Goal: Transaction & Acquisition: Purchase product/service

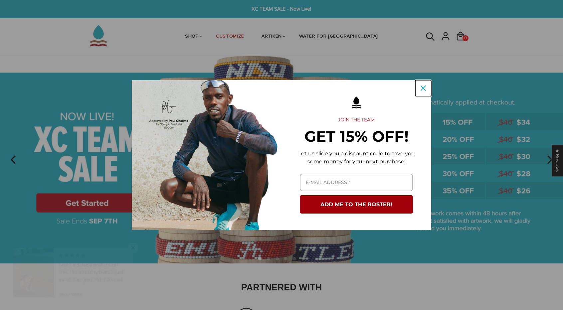
click at [423, 90] on icon "close icon" at bounding box center [423, 88] width 5 height 5
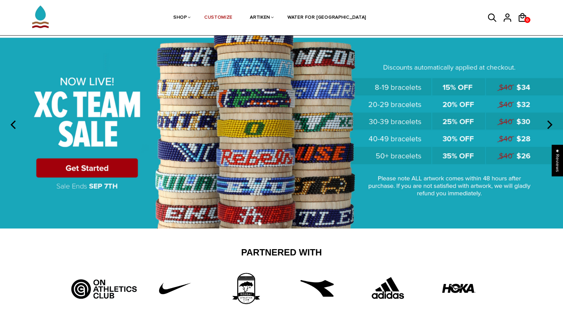
scroll to position [29, 0]
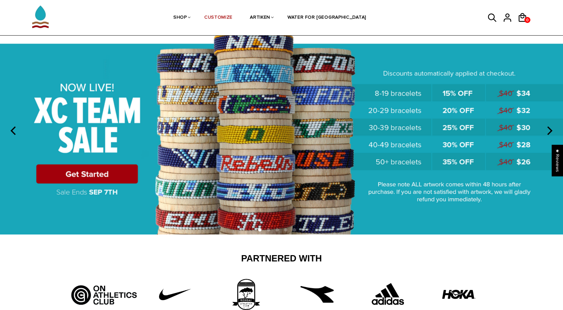
click at [99, 170] on img at bounding box center [281, 129] width 563 height 209
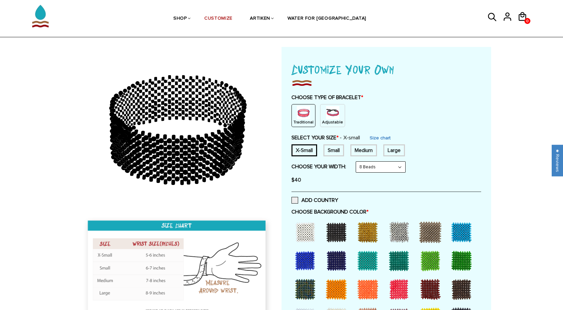
scroll to position [22, 0]
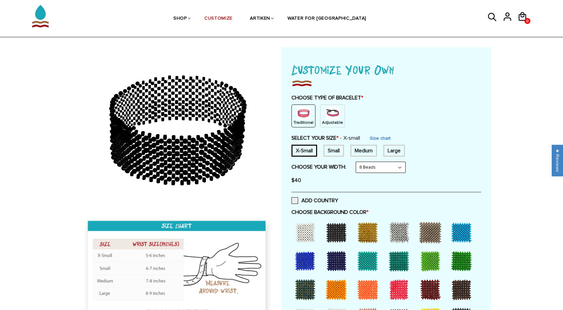
click at [326, 120] on p "Adjustable" at bounding box center [332, 123] width 21 height 6
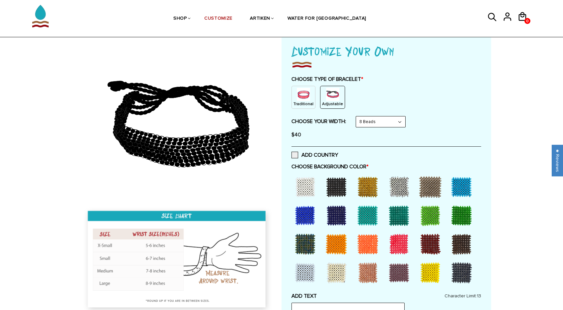
scroll to position [41, 0]
click at [305, 97] on img at bounding box center [303, 94] width 13 height 13
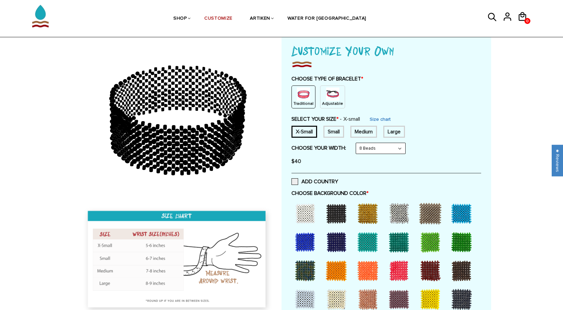
click at [327, 94] on img at bounding box center [332, 94] width 13 height 13
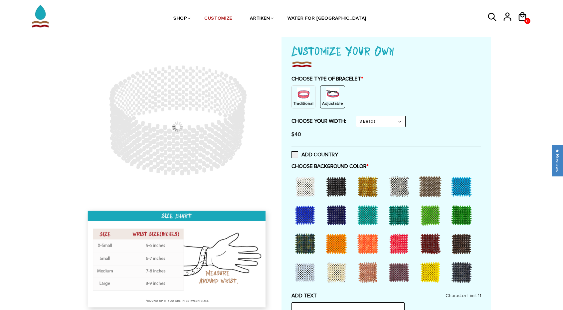
click at [305, 97] on img at bounding box center [303, 94] width 13 height 13
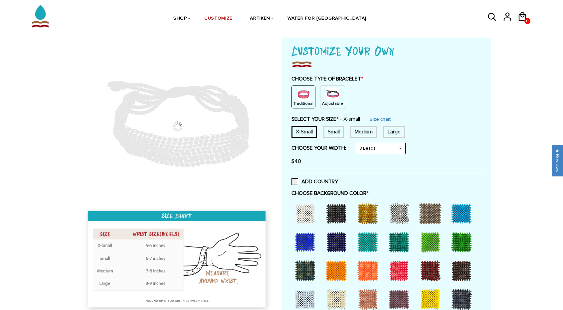
click at [334, 97] on img at bounding box center [332, 94] width 13 height 13
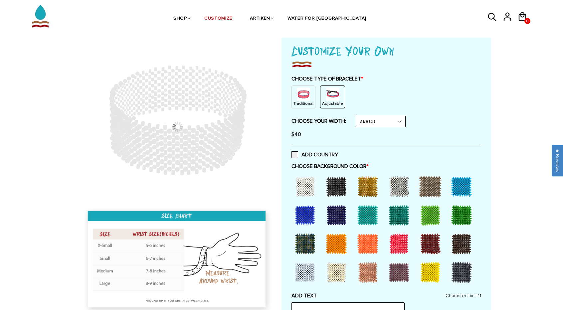
click at [366, 121] on select "8 Beads 6 Beads 10 Beads" at bounding box center [380, 121] width 49 height 11
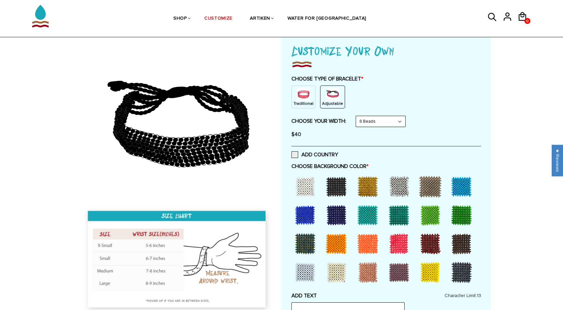
click at [358, 116] on select "8 Beads 6 Beads 10 Beads" at bounding box center [380, 121] width 49 height 11
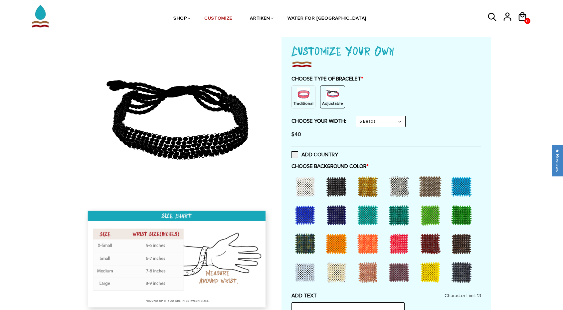
click at [376, 120] on select "8 Beads 6 Beads 10 Beads" at bounding box center [380, 121] width 49 height 11
click at [358, 116] on select "8 Beads 6 Beads 10 Beads" at bounding box center [380, 121] width 49 height 11
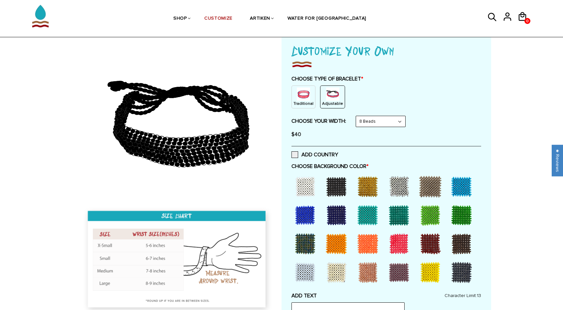
click at [377, 123] on select "8 Beads 6 Beads 10 Beads" at bounding box center [380, 121] width 49 height 11
select select "10-beads"
click at [358, 116] on select "8 Beads 6 Beads 10 Beads" at bounding box center [380, 121] width 49 height 11
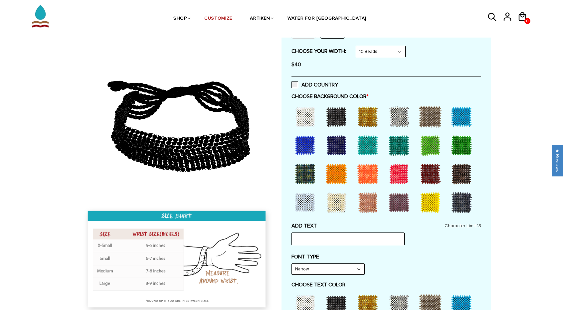
scroll to position [127, 0]
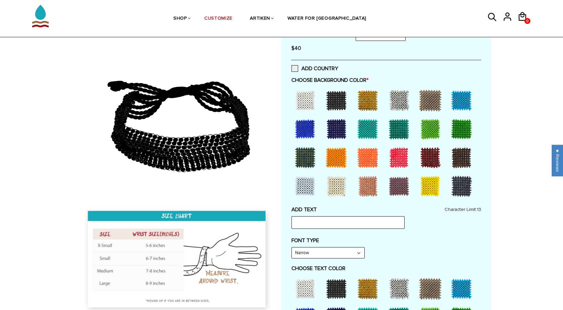
click at [398, 156] on div at bounding box center [399, 157] width 27 height 27
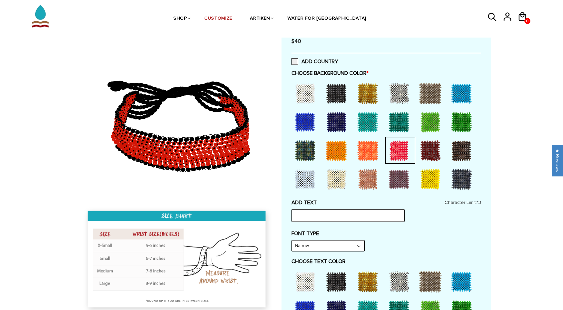
scroll to position [134, 0]
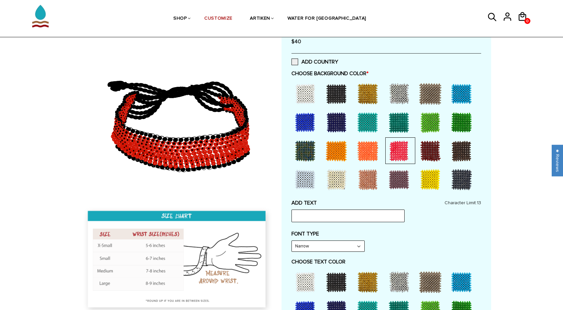
click at [426, 150] on div at bounding box center [430, 151] width 27 height 27
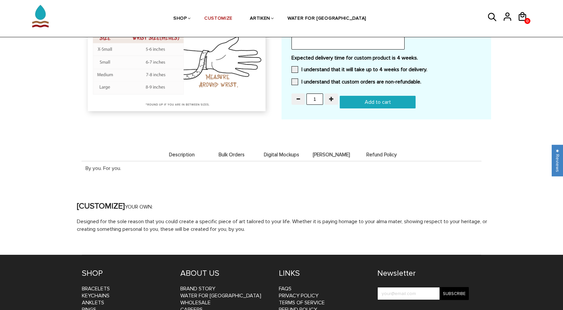
scroll to position [619, 0]
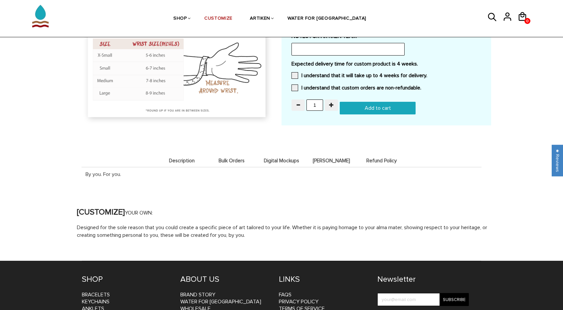
click at [288, 161] on span "Digital Mockups" at bounding box center [281, 161] width 47 height 6
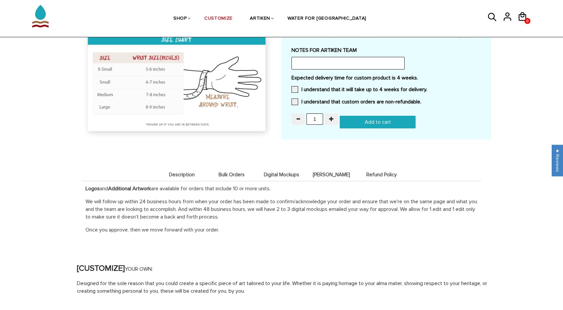
scroll to position [604, 0]
